Goal: Obtain resource: Obtain resource

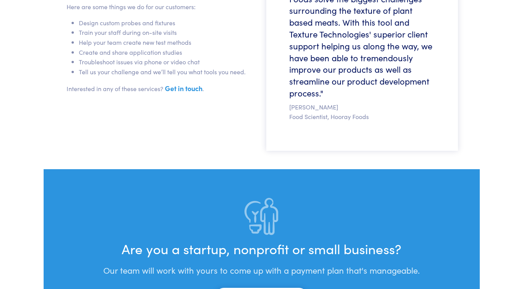
scroll to position [2495, 0]
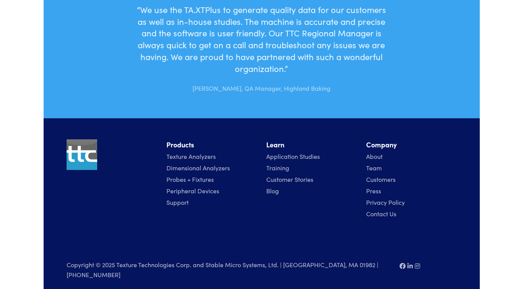
click at [429, 56] on div "“We use the TA.XTPlus to generate quality data for our customers as well as in-…" at bounding box center [262, 51] width 398 height 95
click at [429, 49] on div "“We use the TA.XTPlus to generate quality data for our customers as well as in-…" at bounding box center [262, 51] width 398 height 95
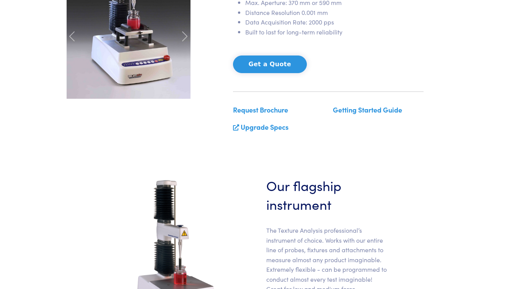
scroll to position [191, 0]
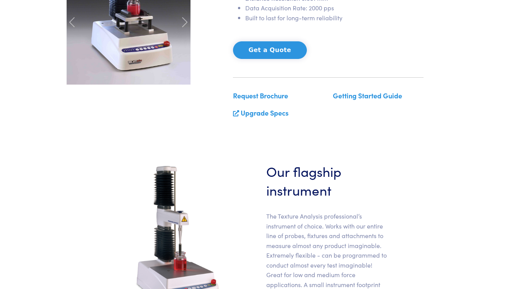
click at [267, 112] on link "Upgrade Specs" at bounding box center [265, 113] width 48 height 10
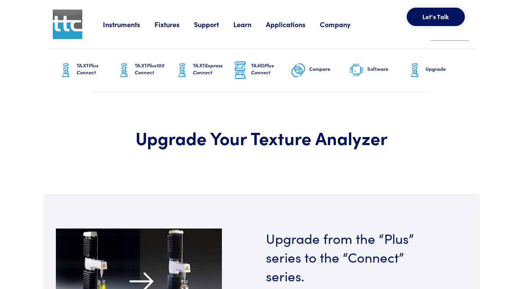
scroll to position [115, 0]
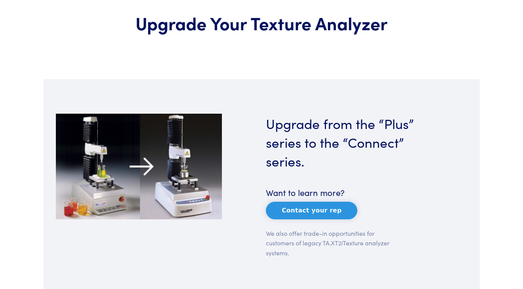
click at [198, 165] on img at bounding box center [139, 167] width 166 height 106
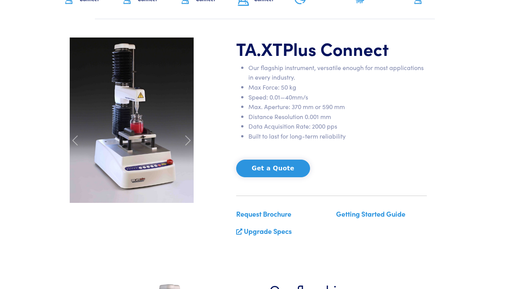
scroll to position [76, 0]
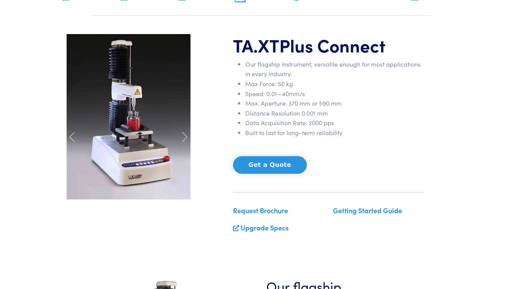
click at [272, 213] on link "Request Brochure" at bounding box center [260, 210] width 55 height 10
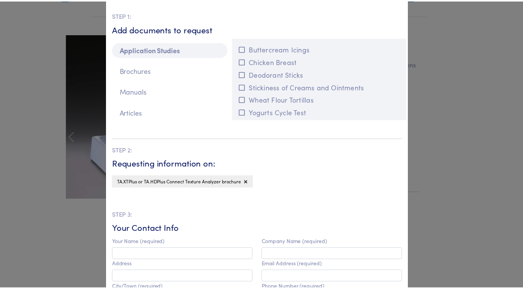
scroll to position [0, 0]
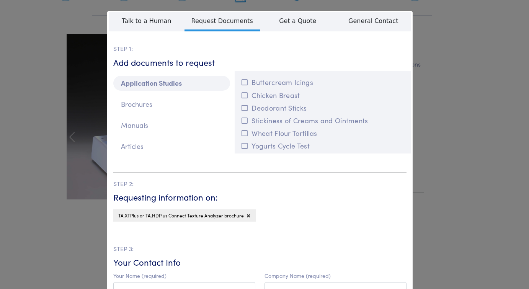
click at [434, 124] on div "**********" at bounding box center [264, 144] width 529 height 289
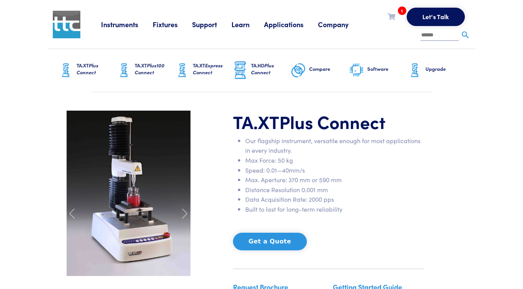
click at [203, 23] on link "Support" at bounding box center [211, 25] width 39 height 10
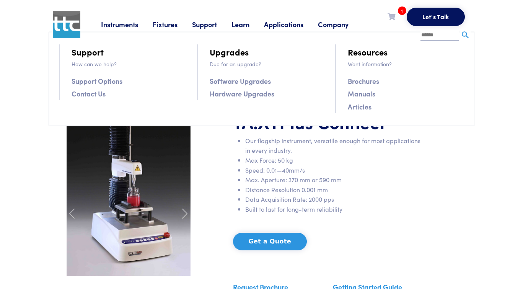
click at [359, 51] on link "Resources" at bounding box center [368, 51] width 40 height 13
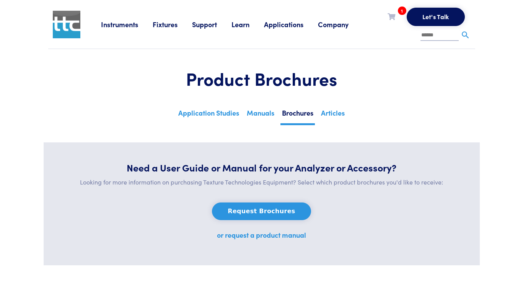
drag, startPoint x: 219, startPoint y: 8, endPoint x: 221, endPoint y: 0, distance: 8.7
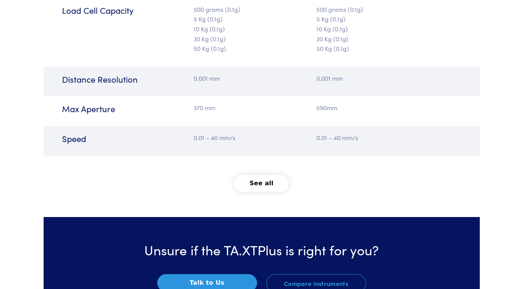
scroll to position [1033, 0]
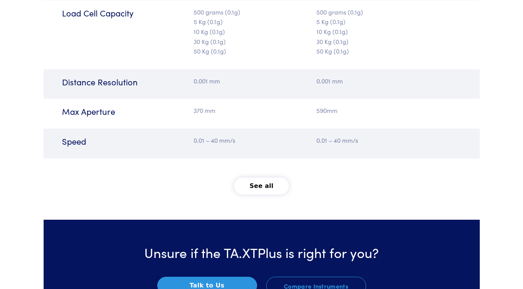
drag, startPoint x: 265, startPoint y: 181, endPoint x: 251, endPoint y: 202, distance: 25.5
click at [265, 181] on button "See all" at bounding box center [261, 185] width 55 height 17
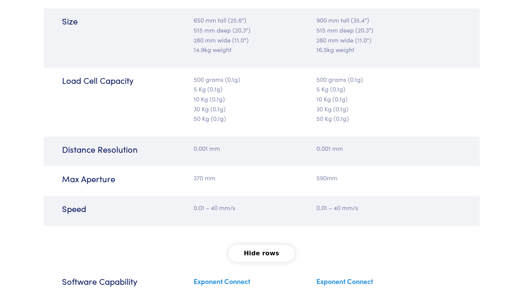
scroll to position [994, 0]
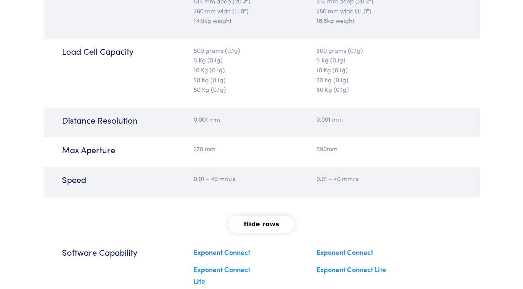
drag, startPoint x: 261, startPoint y: 218, endPoint x: 224, endPoint y: 211, distance: 38.1
click at [261, 218] on button "Hide rows" at bounding box center [261, 224] width 66 height 17
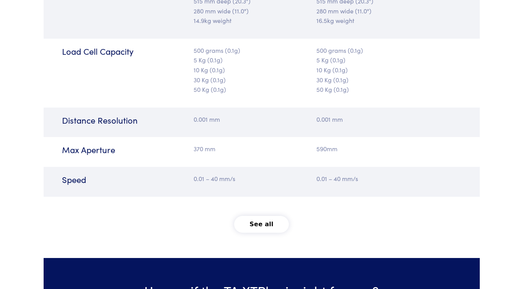
click at [259, 217] on button "See all" at bounding box center [261, 224] width 55 height 17
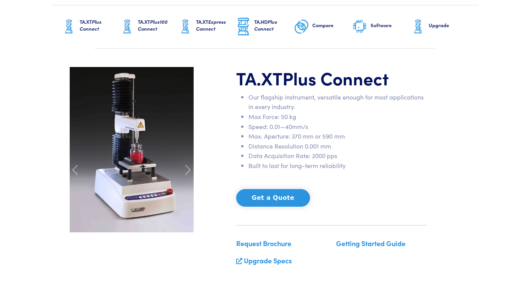
scroll to position [36, 0]
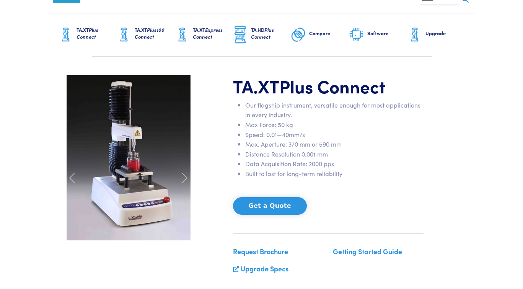
click at [263, 254] on link "Request Brochure" at bounding box center [260, 251] width 55 height 10
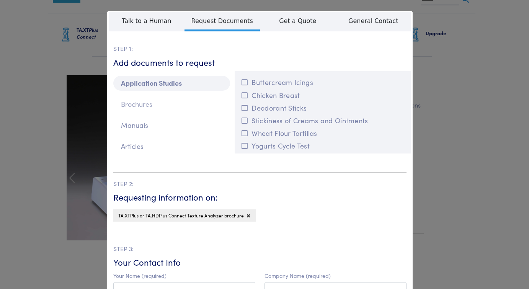
click at [161, 107] on p "Brochures" at bounding box center [171, 104] width 117 height 15
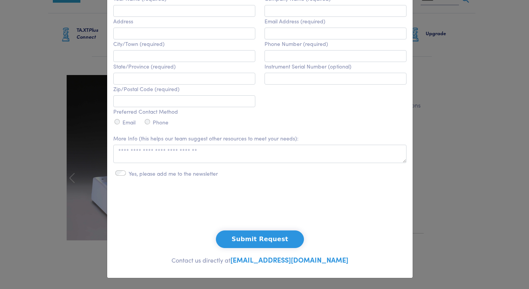
scroll to position [241, 0]
